Goal: Transaction & Acquisition: Subscribe to service/newsletter

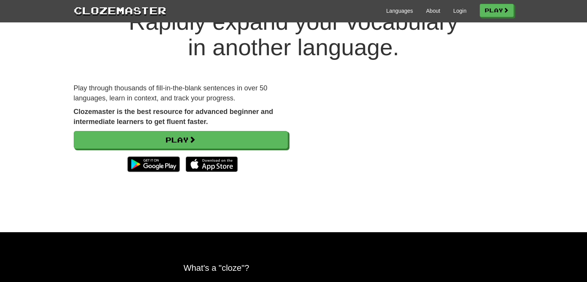
scroll to position [42, 0]
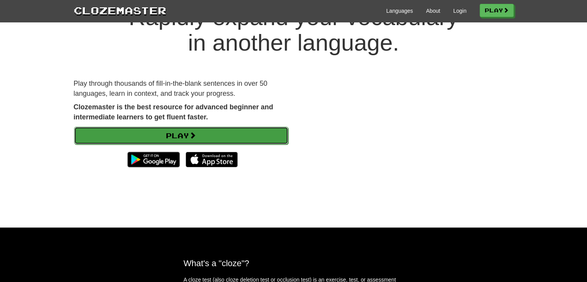
click at [173, 135] on link "Play" at bounding box center [181, 136] width 214 height 18
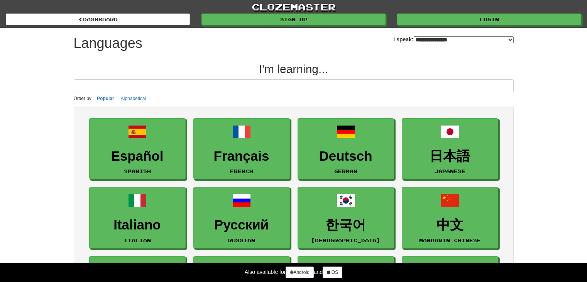
select select "*******"
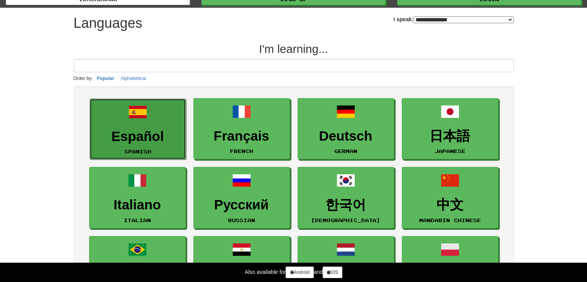
click at [162, 133] on h3 "Español" at bounding box center [138, 136] width 88 height 15
